Goal: Information Seeking & Learning: Learn about a topic

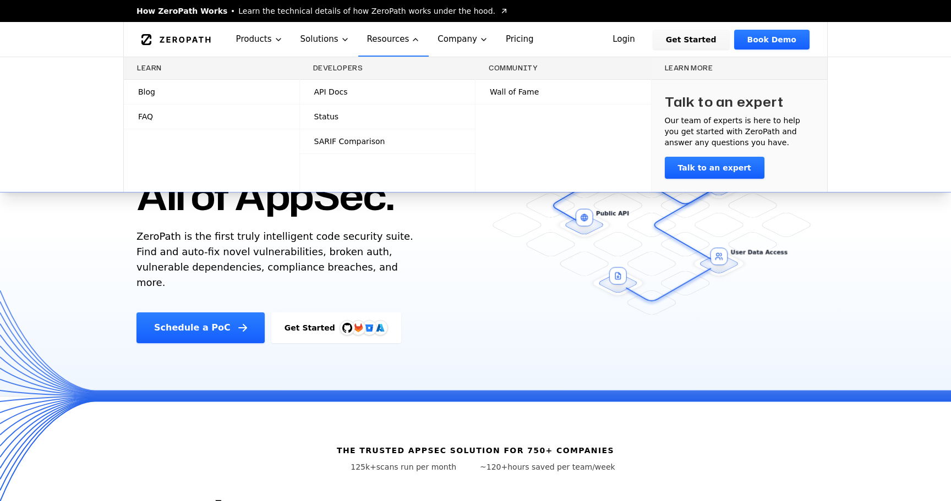
click at [330, 92] on span "API Docs" at bounding box center [331, 91] width 34 height 11
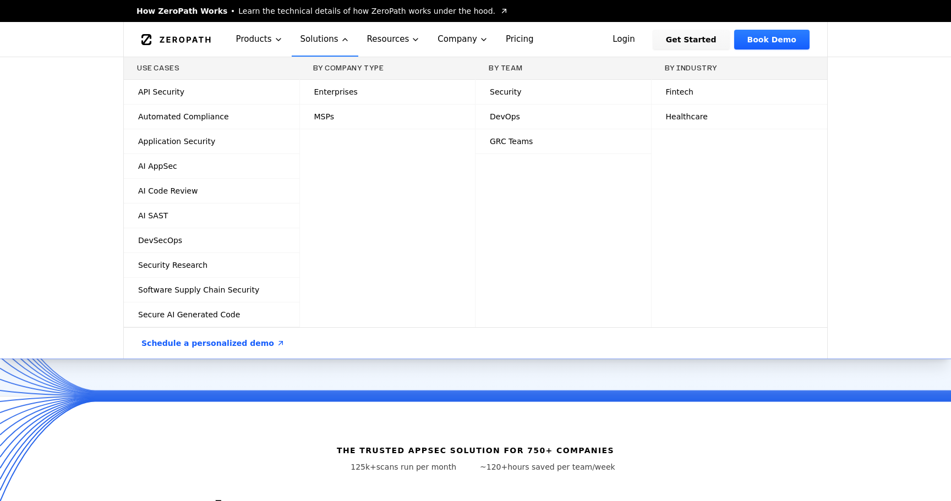
click at [160, 91] on span "API Security" at bounding box center [161, 91] width 46 height 11
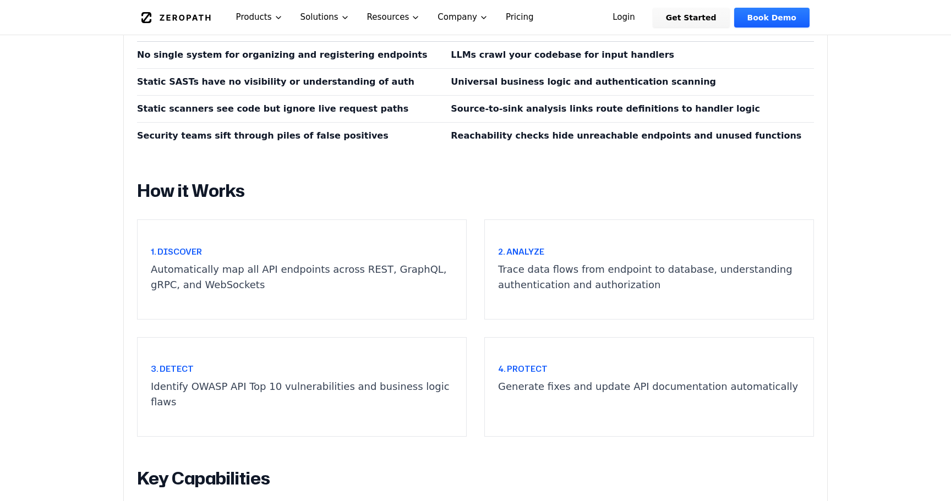
scroll to position [1015, 0]
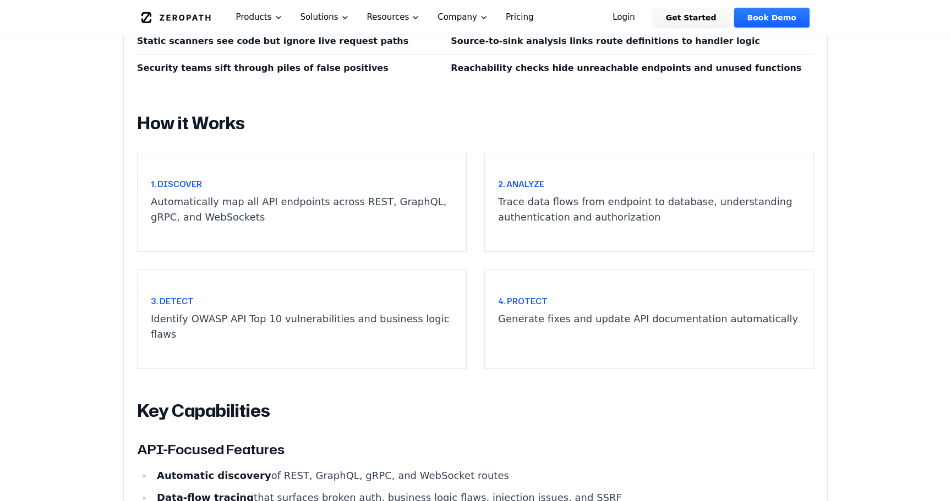
click at [529, 296] on h3 "4. Protect" at bounding box center [649, 301] width 302 height 11
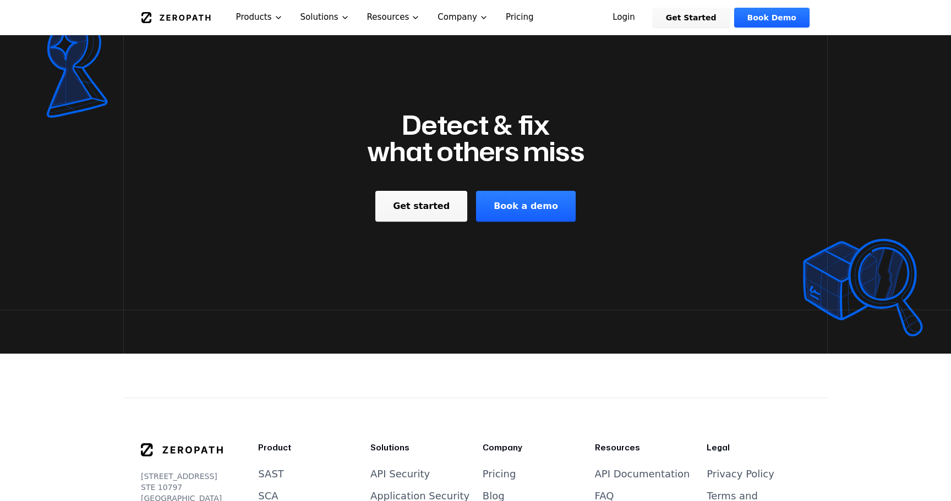
scroll to position [1923, 0]
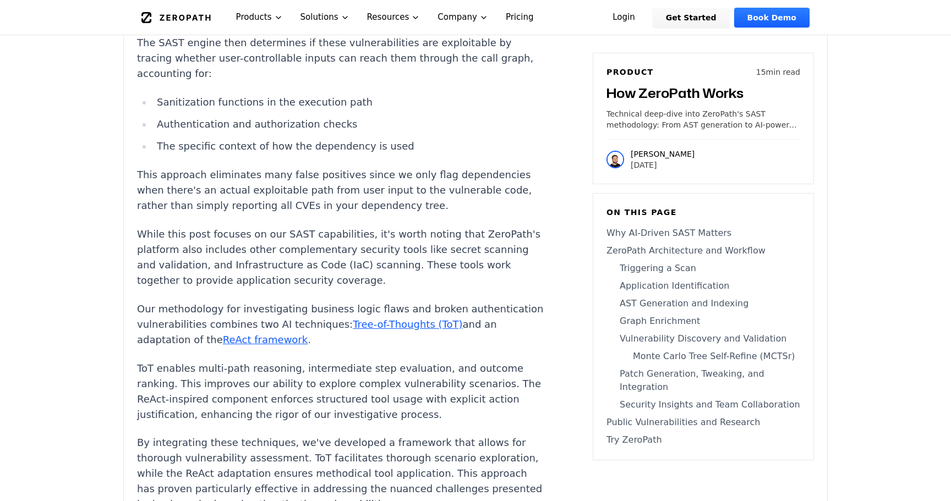
scroll to position [5742, 0]
